Goal: Information Seeking & Learning: Learn about a topic

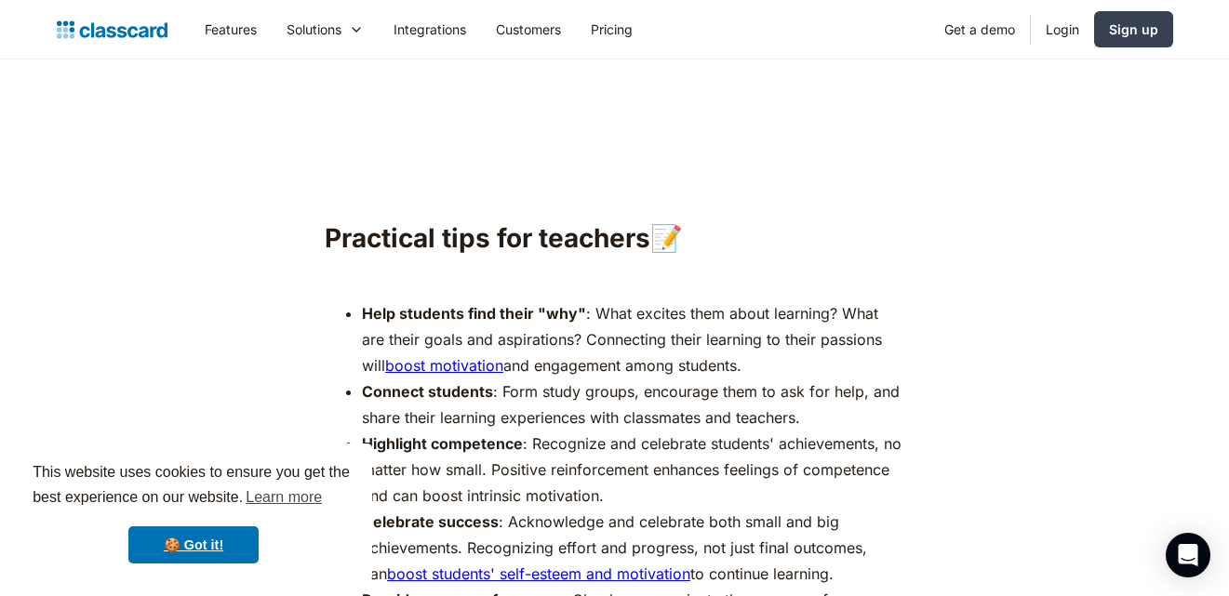
drag, startPoint x: 421, startPoint y: 297, endPoint x: 327, endPoint y: 152, distance: 172.8
copy p "The principles of SDT are not limited to the traditional classroom. They can be…"
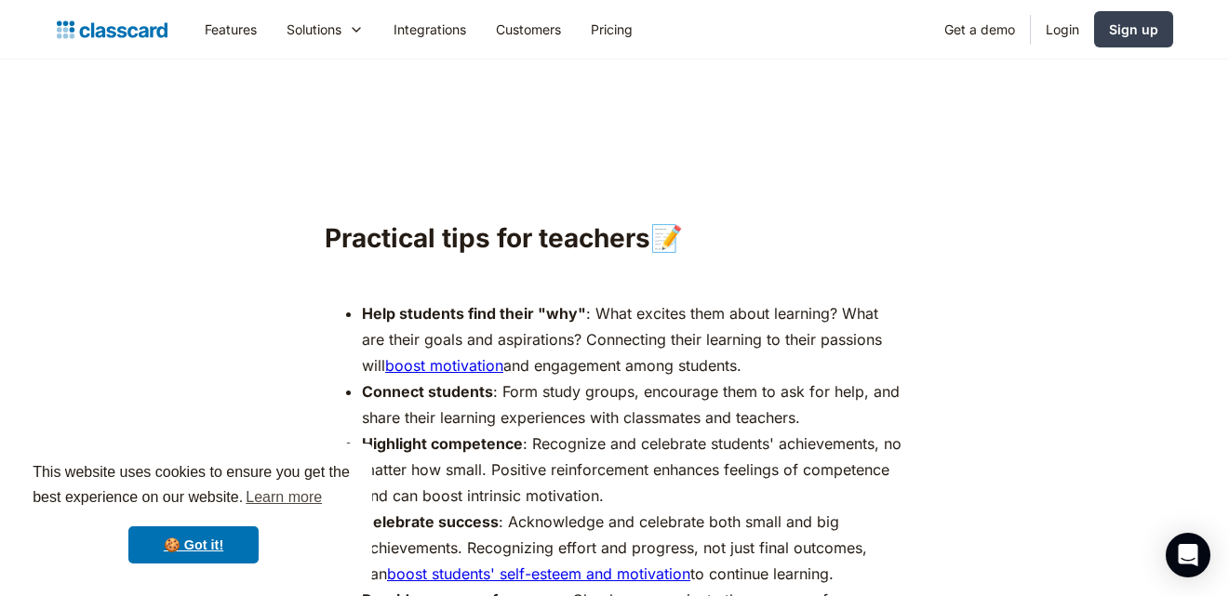
drag, startPoint x: 763, startPoint y: 432, endPoint x: 328, endPoint y: 352, distance: 441.6
copy p "By applying the insights of the self-determination theory, we can move beyond a…"
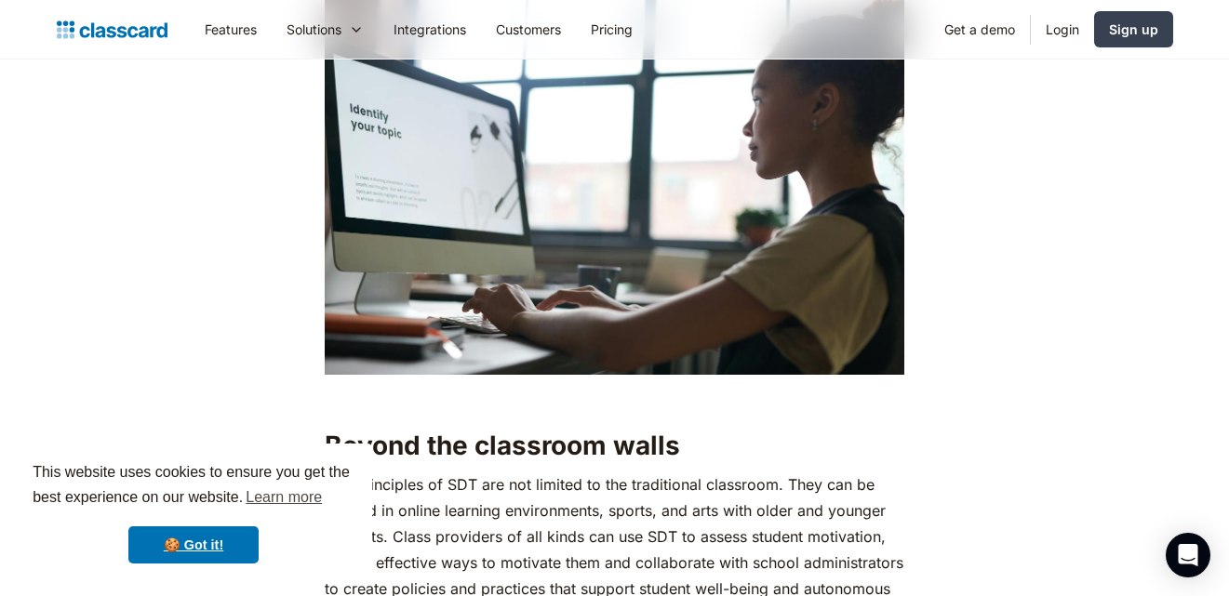
scroll to position [7021, 0]
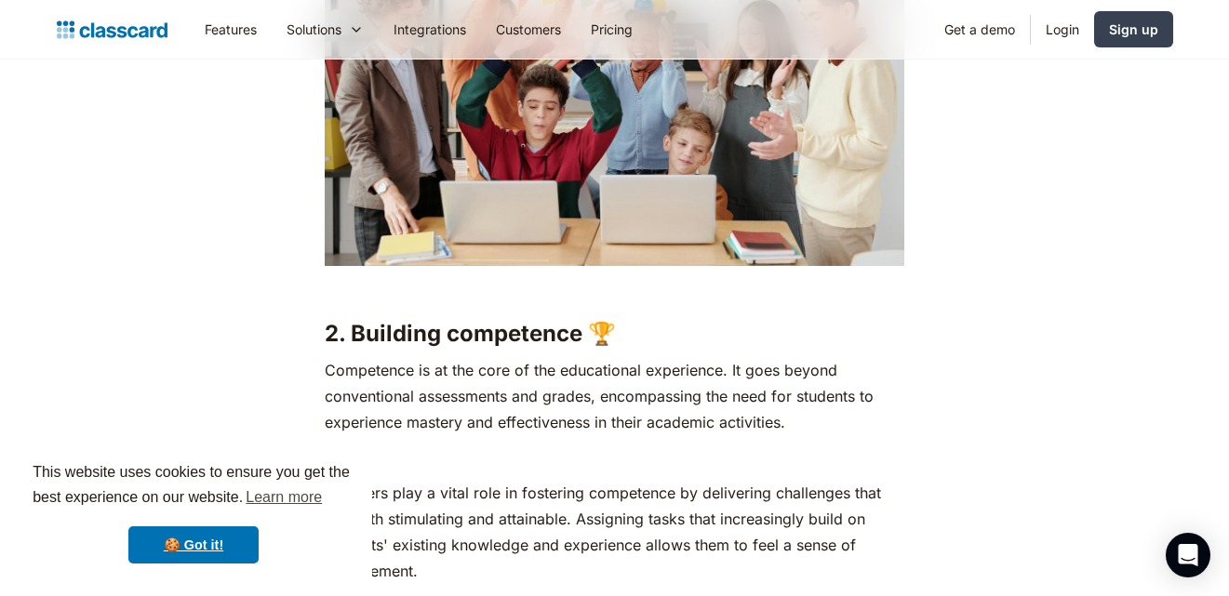
scroll to position [4076, 0]
